Goal: Find specific fact: Find specific fact

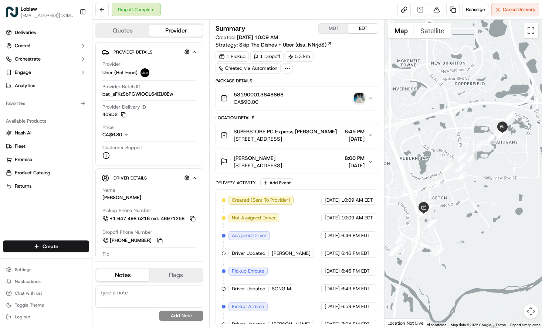
click at [360, 100] on img "button" at bounding box center [359, 98] width 10 height 10
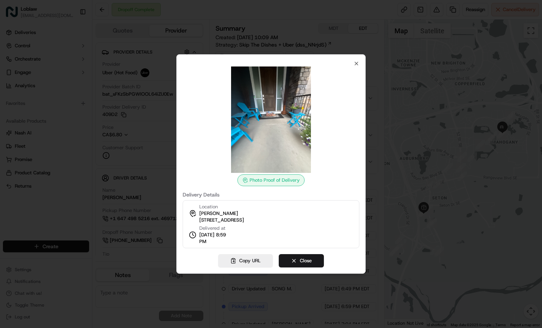
drag, startPoint x: 200, startPoint y: 221, endPoint x: 271, endPoint y: 219, distance: 71.7
click at [244, 219] on span "18 Masters Point SE, Calgary, AB T3M 2B1, Canada" at bounding box center [221, 220] width 45 height 7
copy span "18 Masters Point SE, Calgary, AB"
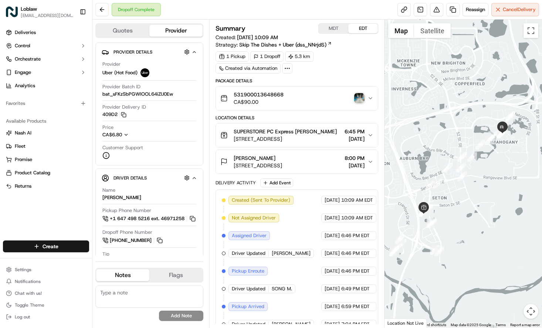
click at [356, 96] on img "button" at bounding box center [359, 98] width 10 height 10
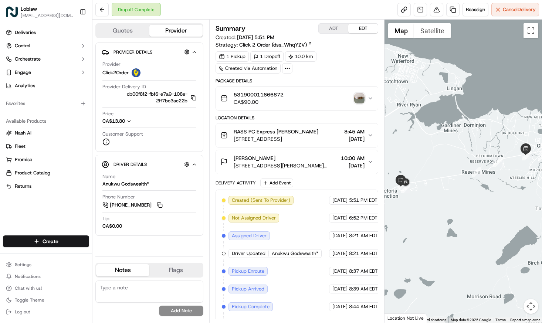
click at [357, 95] on img "button" at bounding box center [359, 98] width 10 height 10
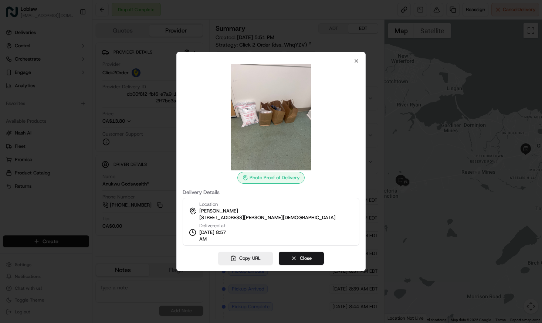
drag, startPoint x: 220, startPoint y: 243, endPoint x: 198, endPoint y: 238, distance: 22.0
click at [198, 238] on div "Delivered at Jul 14 2025 8:57 AM" at bounding box center [211, 232] width 44 height 20
copy span "Jul 14 2025 8:57 AM"
click at [354, 59] on icon "button" at bounding box center [356, 61] width 6 height 6
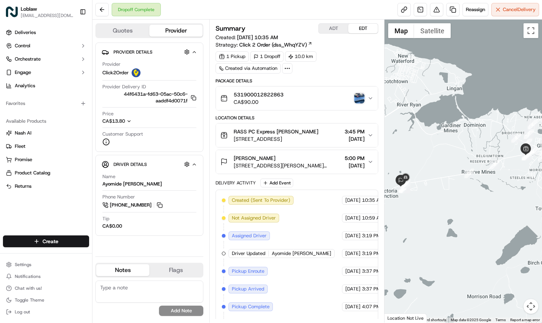
click at [356, 99] on img "button" at bounding box center [359, 98] width 10 height 10
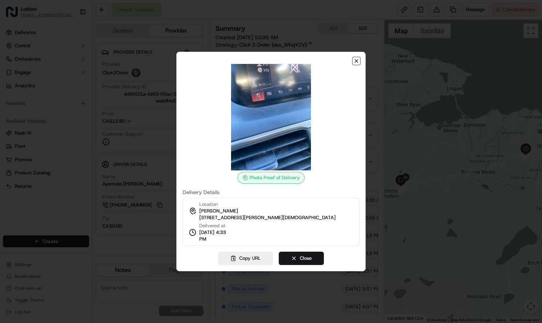
click at [357, 58] on icon "button" at bounding box center [356, 61] width 6 height 6
